Goal: Information Seeking & Learning: Learn about a topic

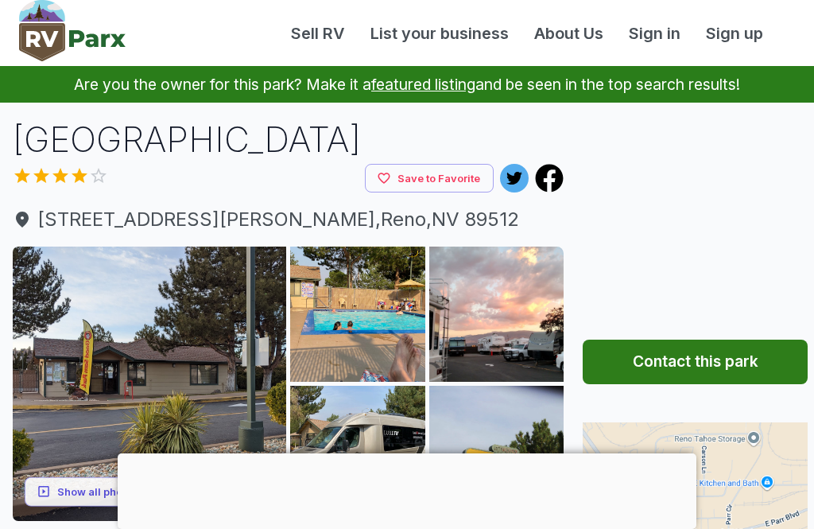
click at [82, 492] on button "Show all photos" at bounding box center [88, 490] width 127 height 29
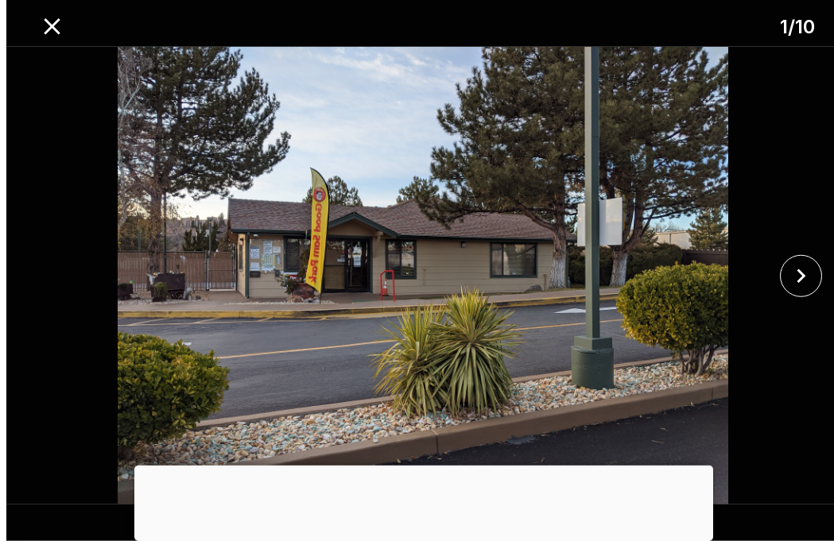
scroll to position [2, 3]
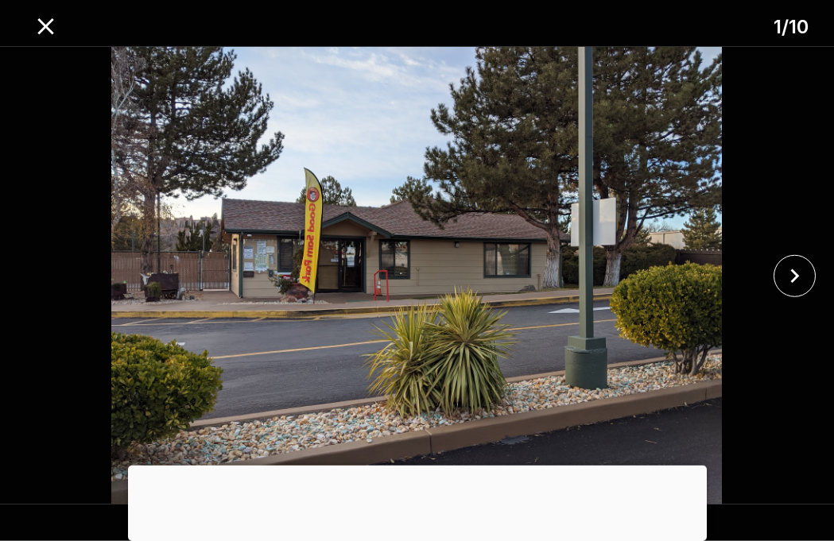
click at [805, 271] on icon "close" at bounding box center [795, 276] width 28 height 28
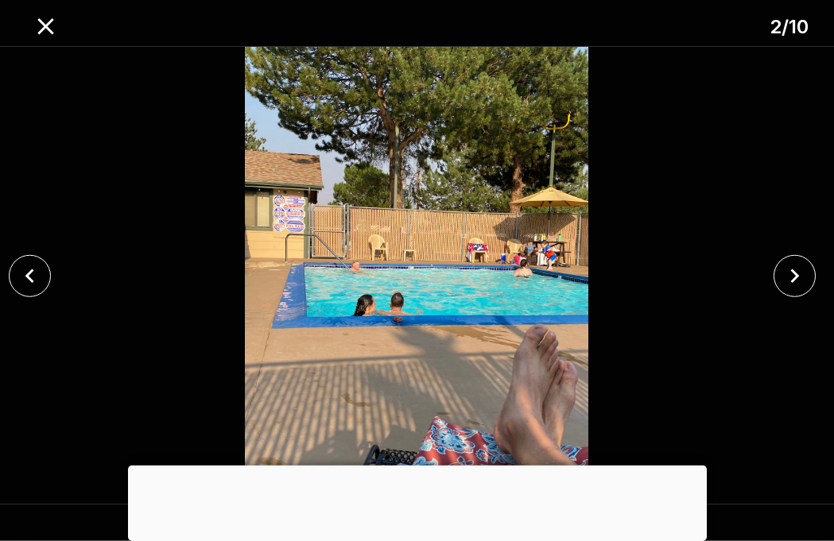
click at [797, 276] on icon "close" at bounding box center [794, 276] width 9 height 14
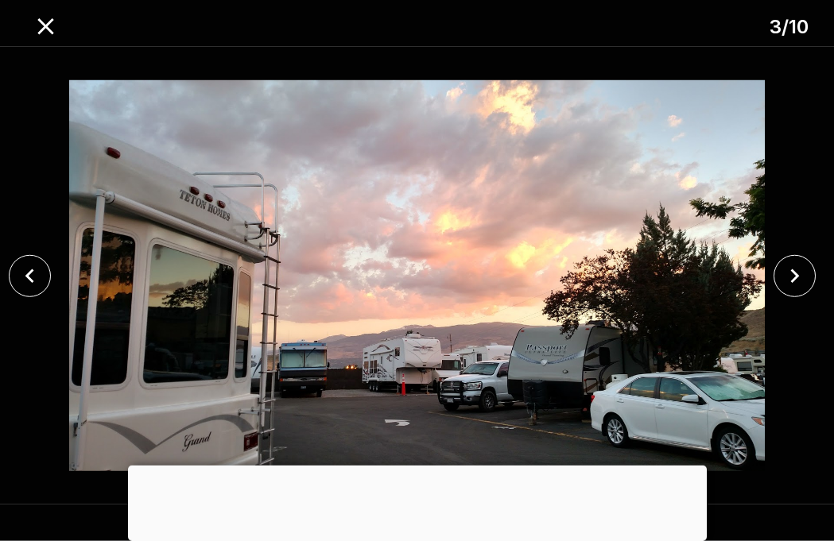
click at [800, 277] on icon "close" at bounding box center [795, 276] width 28 height 28
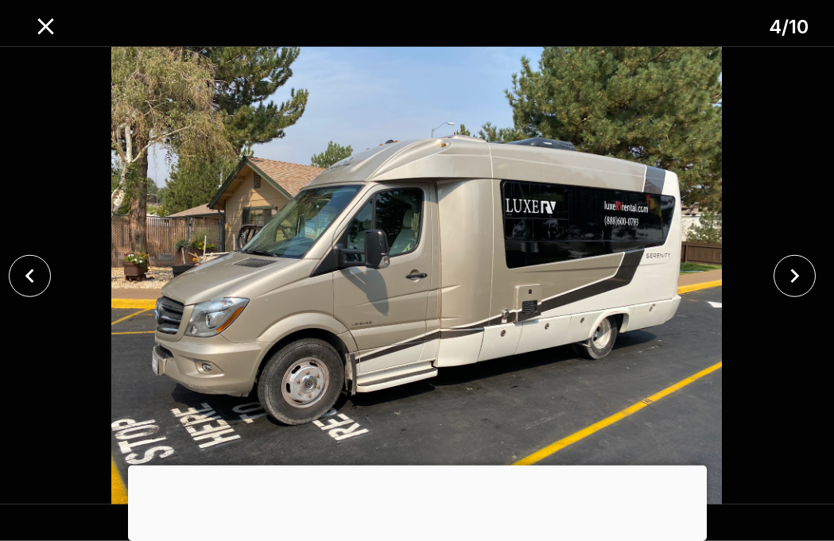
click at [805, 272] on icon "close" at bounding box center [795, 276] width 28 height 28
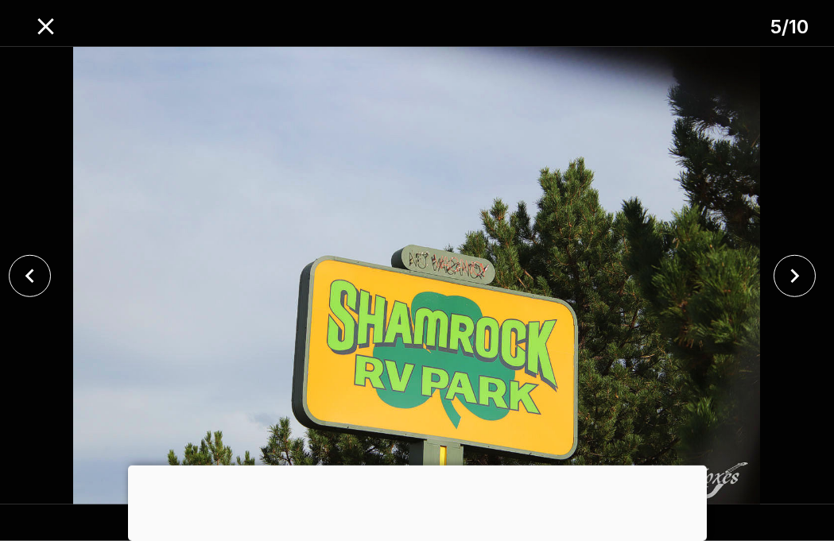
click at [801, 275] on icon "close" at bounding box center [795, 276] width 28 height 28
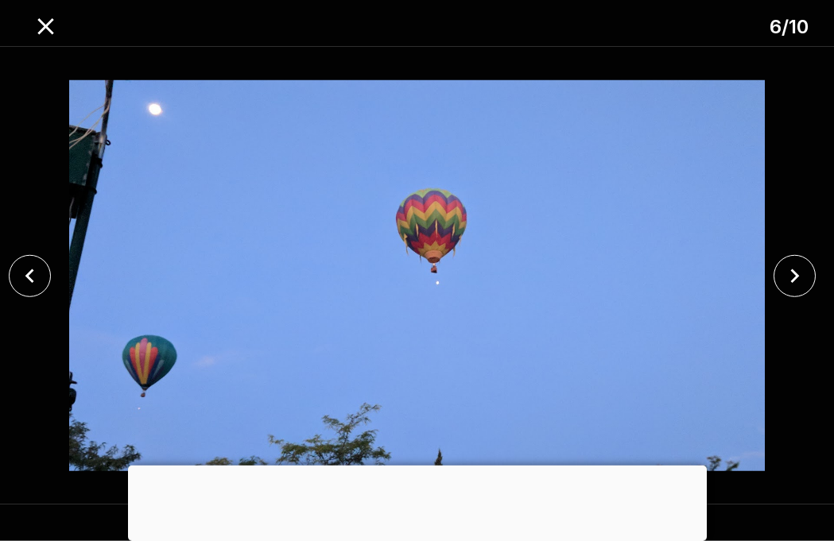
click at [801, 276] on icon "close" at bounding box center [795, 276] width 28 height 28
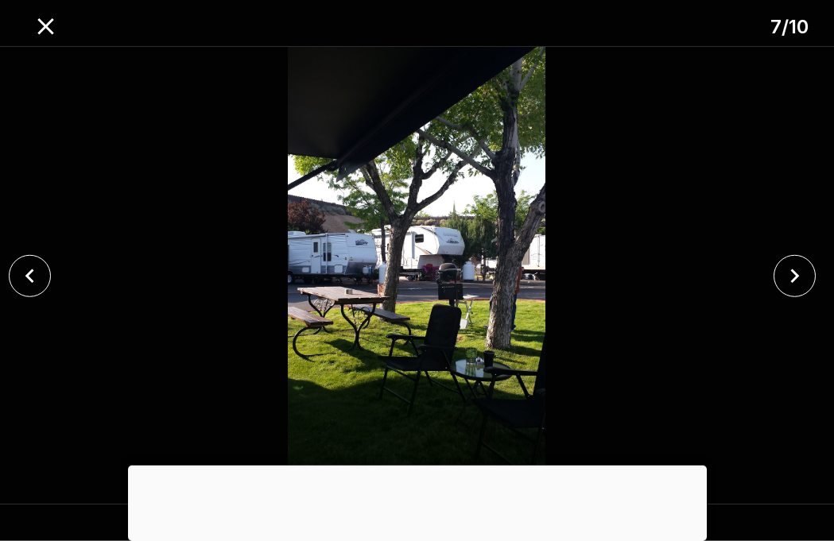
click at [798, 276] on icon "close" at bounding box center [794, 276] width 9 height 14
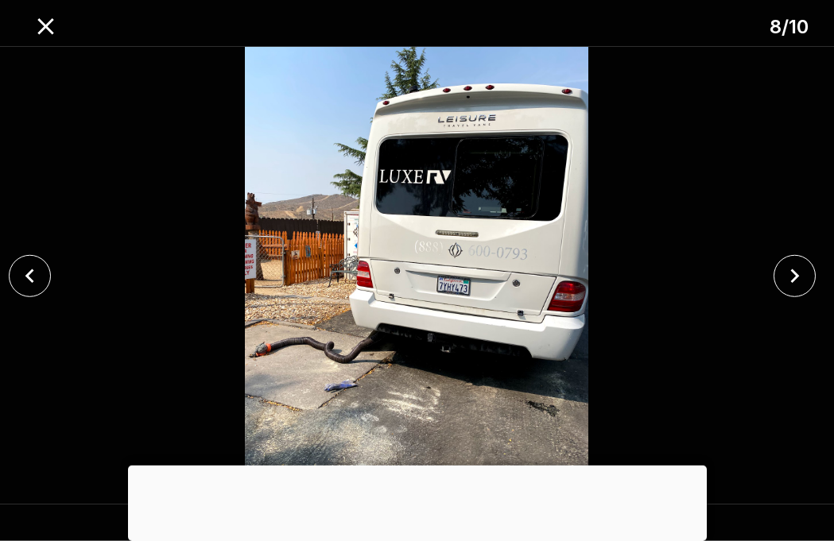
click at [802, 276] on icon "close" at bounding box center [795, 276] width 28 height 28
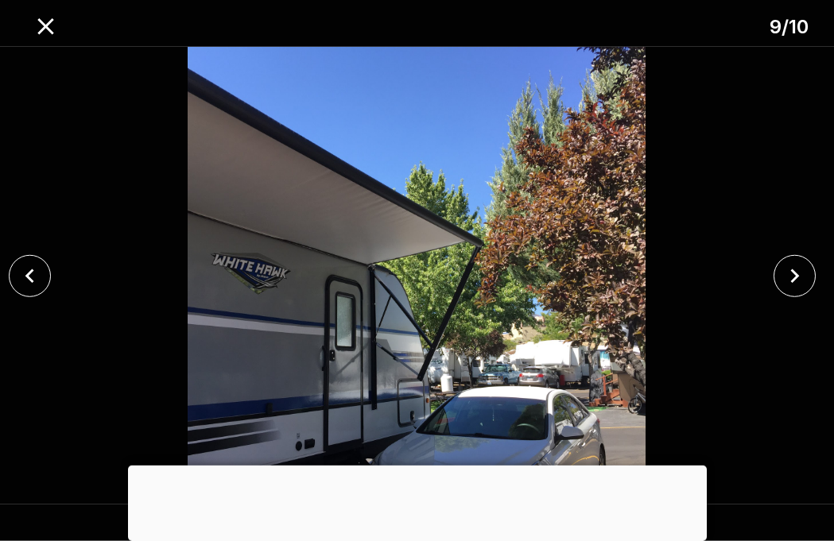
click at [802, 274] on icon "close" at bounding box center [795, 276] width 28 height 28
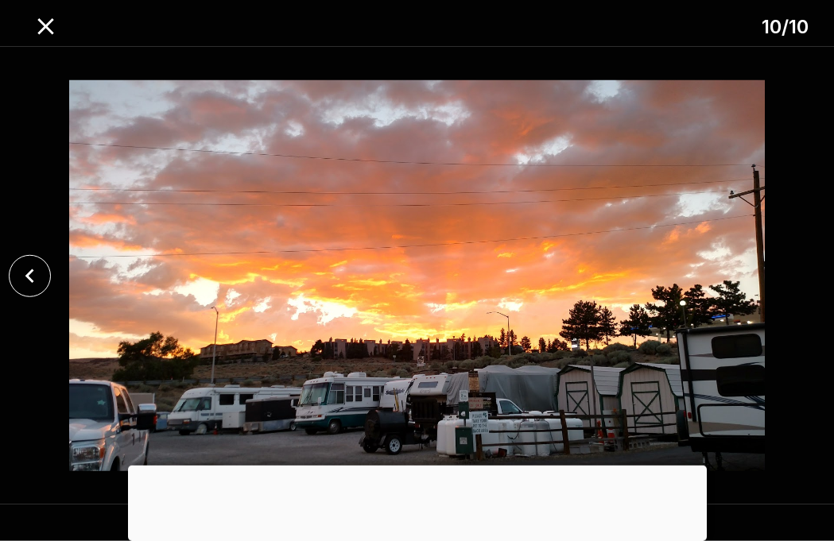
click at [57, 29] on icon "close" at bounding box center [46, 27] width 28 height 28
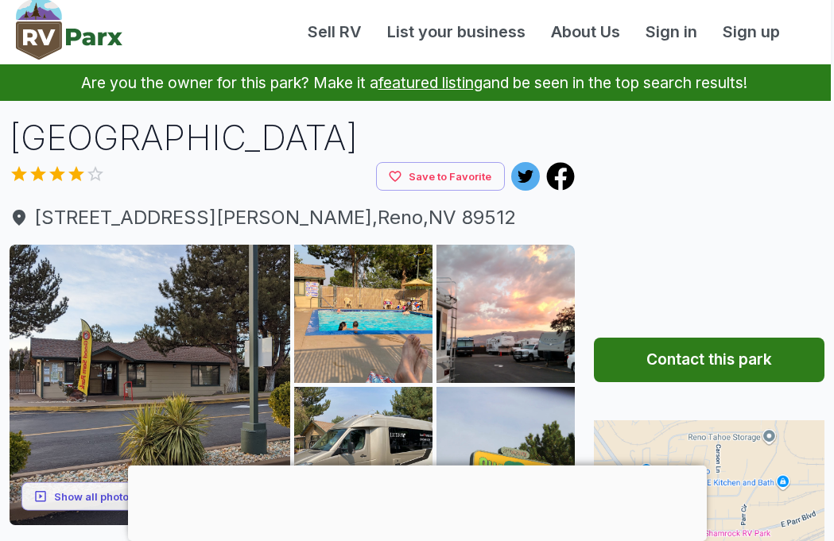
scroll to position [2, 2]
